Goal: Task Accomplishment & Management: Manage account settings

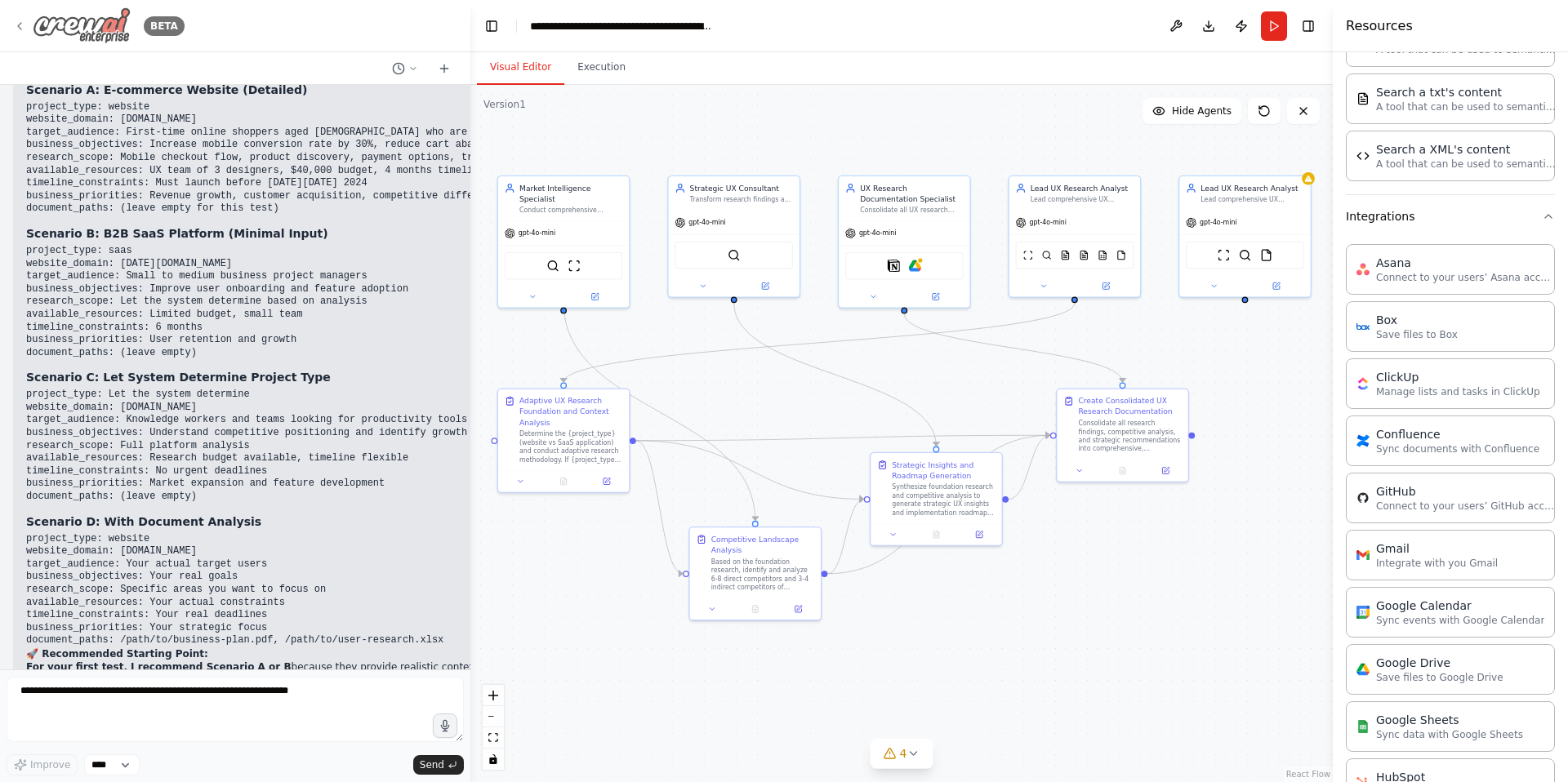
click at [93, 20] on img at bounding box center [82, 26] width 98 height 37
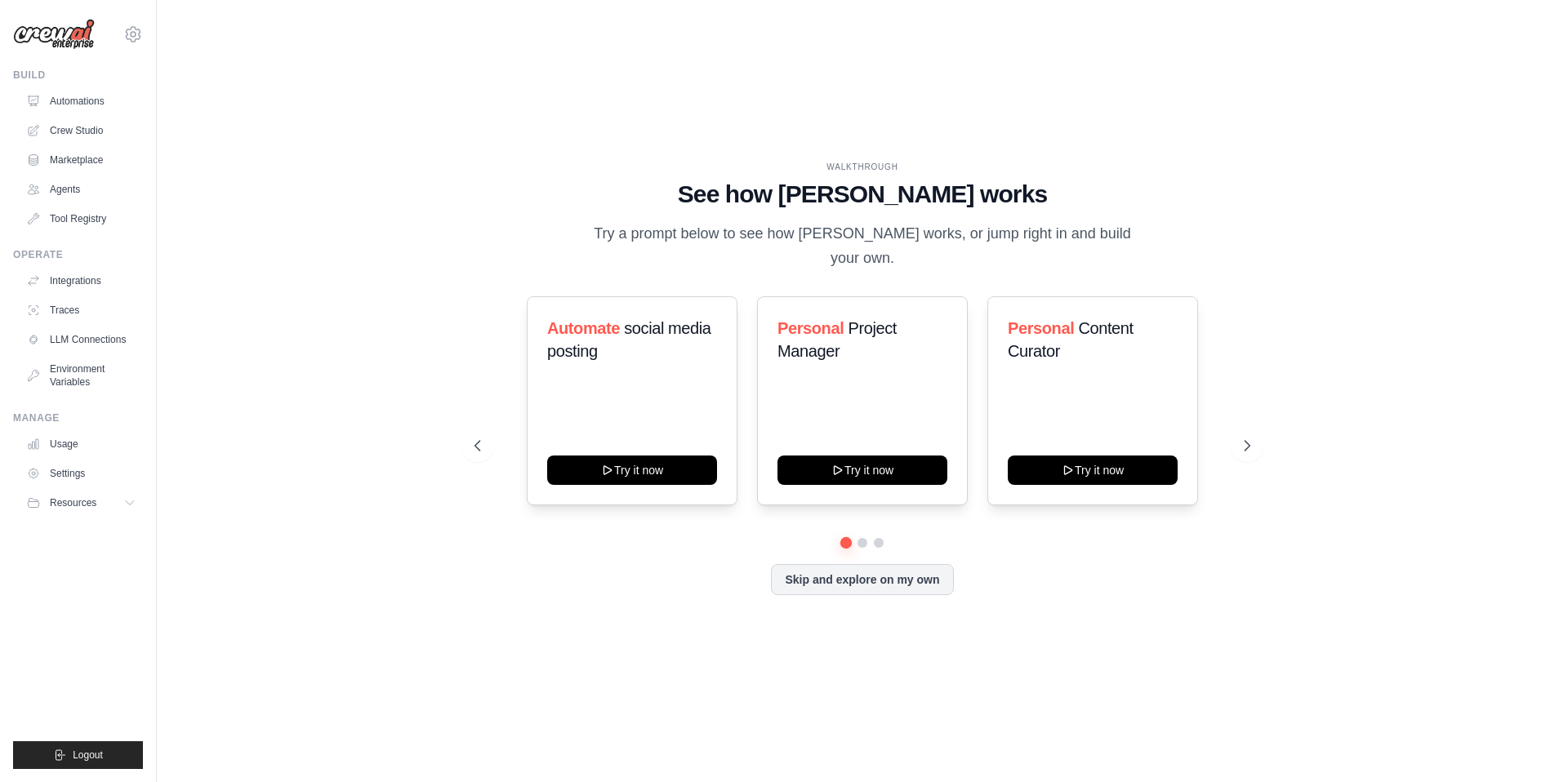
click at [423, 686] on div "WALKTHROUGH See how [PERSON_NAME] works Try a prompt below to see how [PERSON_N…" at bounding box center [861, 390] width 1359 height 749
click at [95, 752] on span "Logout" at bounding box center [87, 755] width 30 height 13
click at [79, 752] on span "Logout" at bounding box center [87, 755] width 30 height 13
click at [89, 751] on span "Logout" at bounding box center [87, 755] width 30 height 13
